Goal: Communication & Community: Answer question/provide support

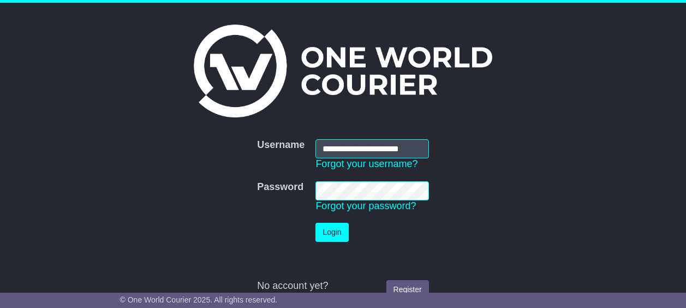
click at [335, 234] on button "Login" at bounding box center [331, 232] width 33 height 19
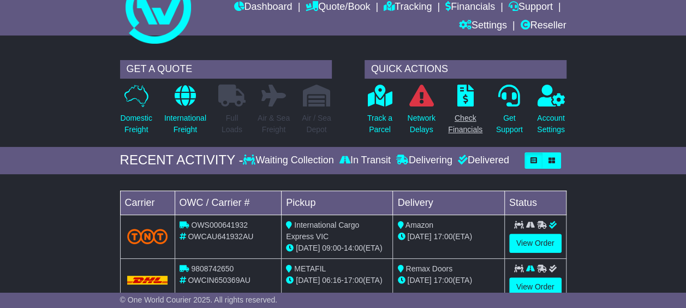
scroll to position [164, 0]
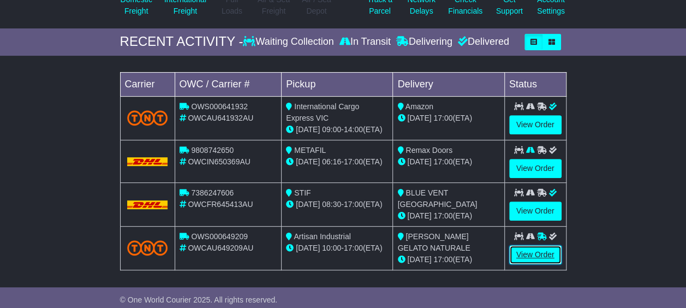
click at [523, 247] on link "View Order" at bounding box center [535, 254] width 52 height 19
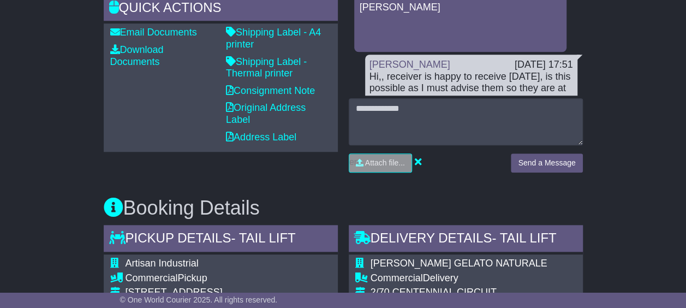
scroll to position [437, 0]
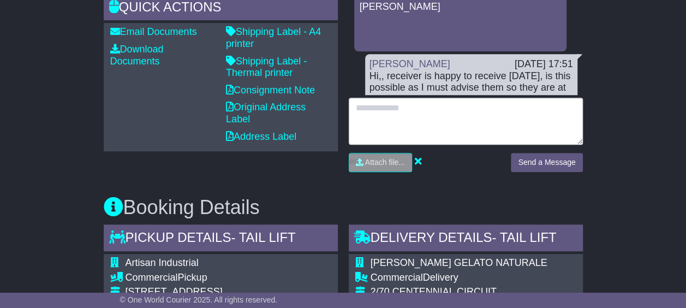
click at [396, 111] on textarea at bounding box center [466, 121] width 234 height 47
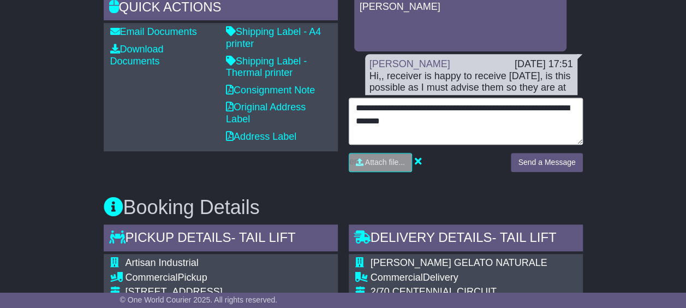
type textarea "**********"
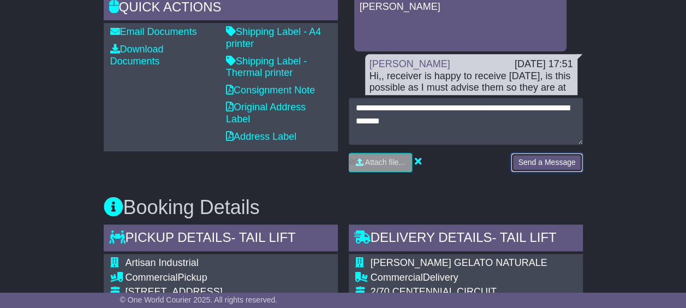
click at [547, 160] on button "Send a Message" at bounding box center [546, 162] width 71 height 19
